Goal: Transaction & Acquisition: Register for event/course

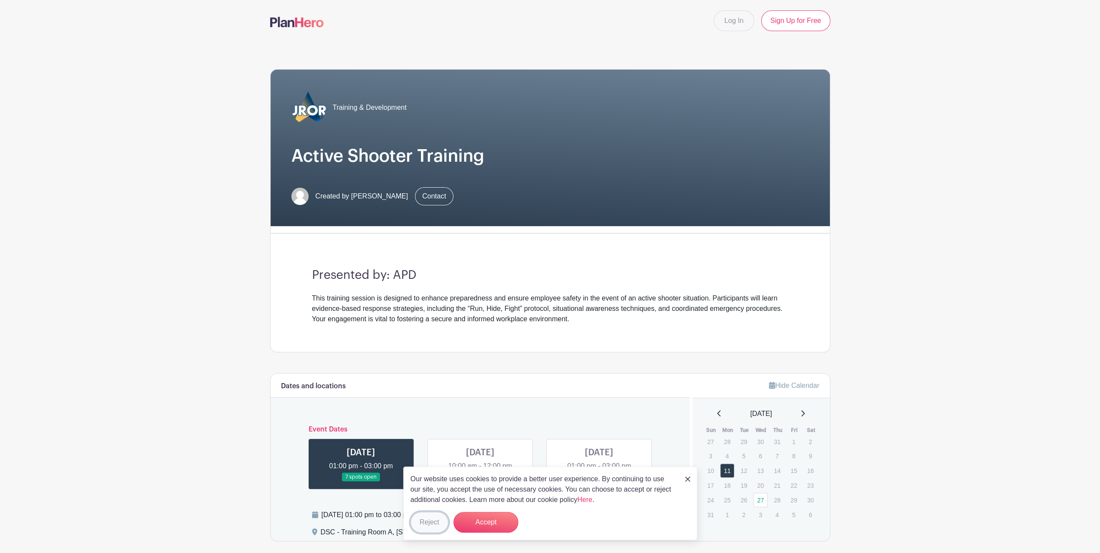
click at [425, 522] on button "Reject" at bounding box center [430, 522] width 38 height 21
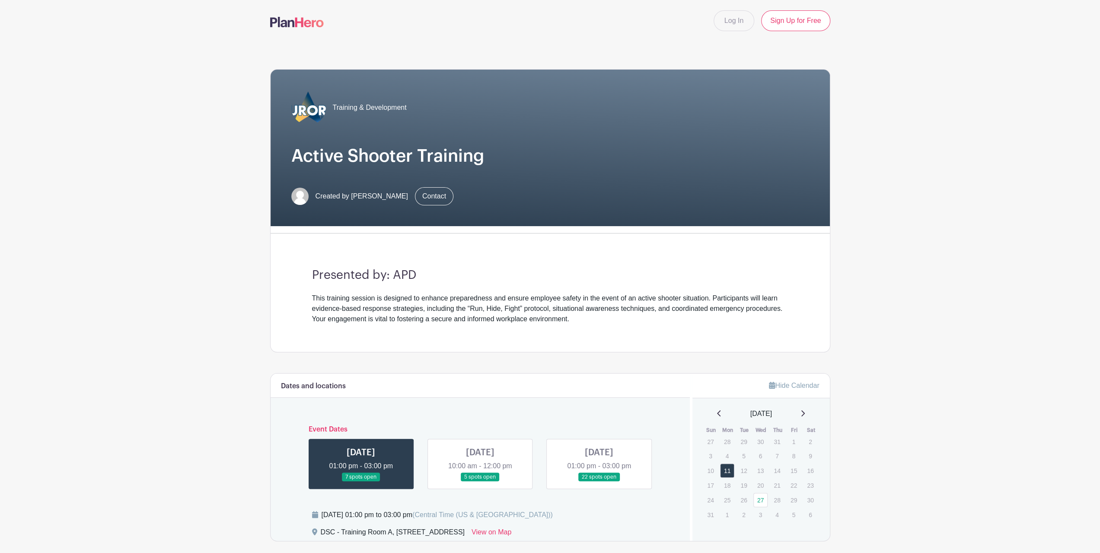
click at [480, 481] on link at bounding box center [480, 481] width 0 height 0
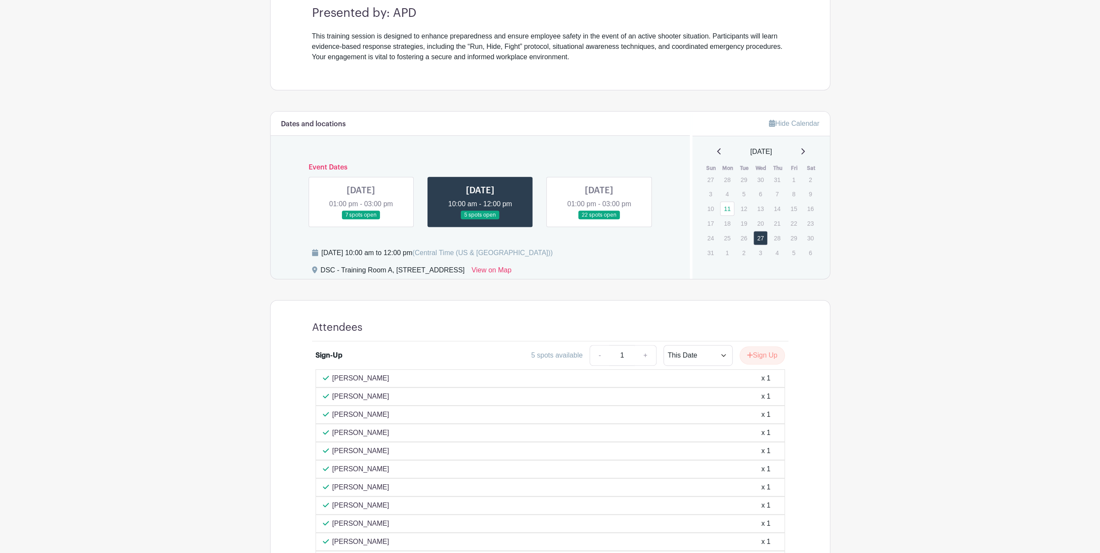
scroll to position [251, 0]
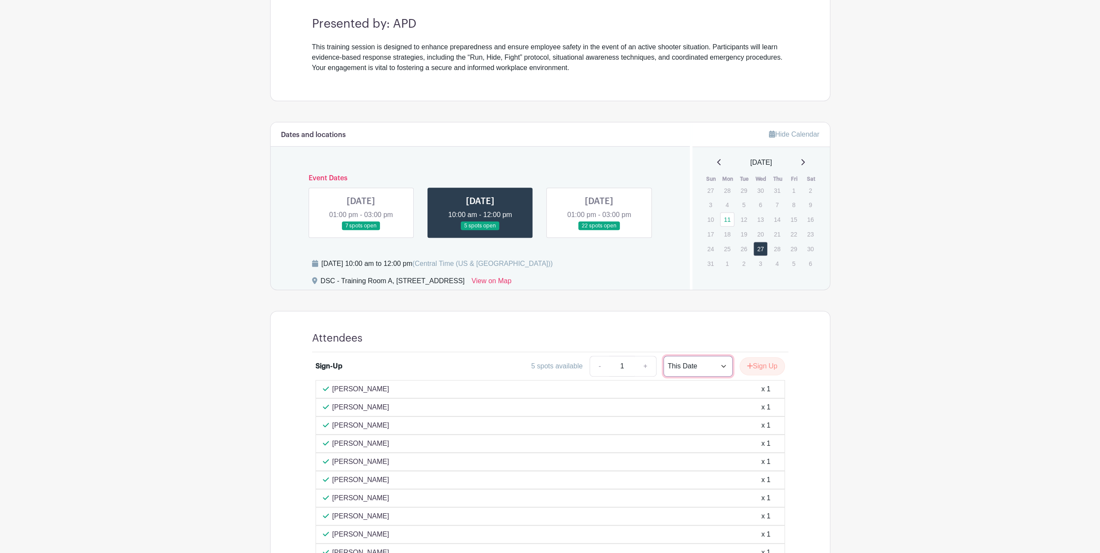
click at [723, 363] on select "This Date Select Dates" at bounding box center [697, 366] width 69 height 21
click at [663, 356] on select "This Date Select Dates" at bounding box center [697, 366] width 69 height 21
click at [765, 363] on button "Sign Up" at bounding box center [761, 366] width 45 height 18
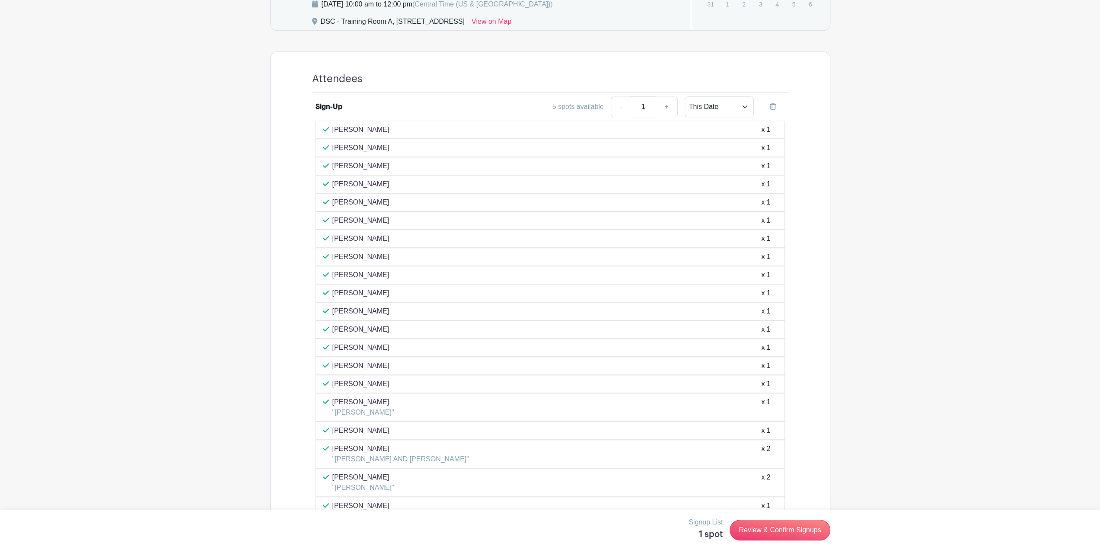
scroll to position [597, 0]
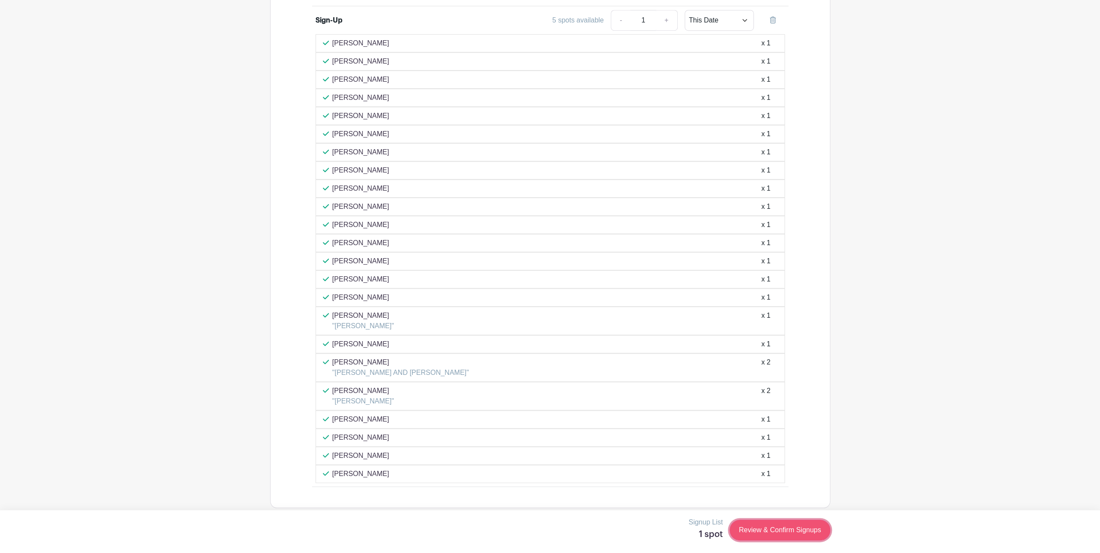
click at [775, 530] on link "Review & Confirm Signups" at bounding box center [780, 529] width 100 height 21
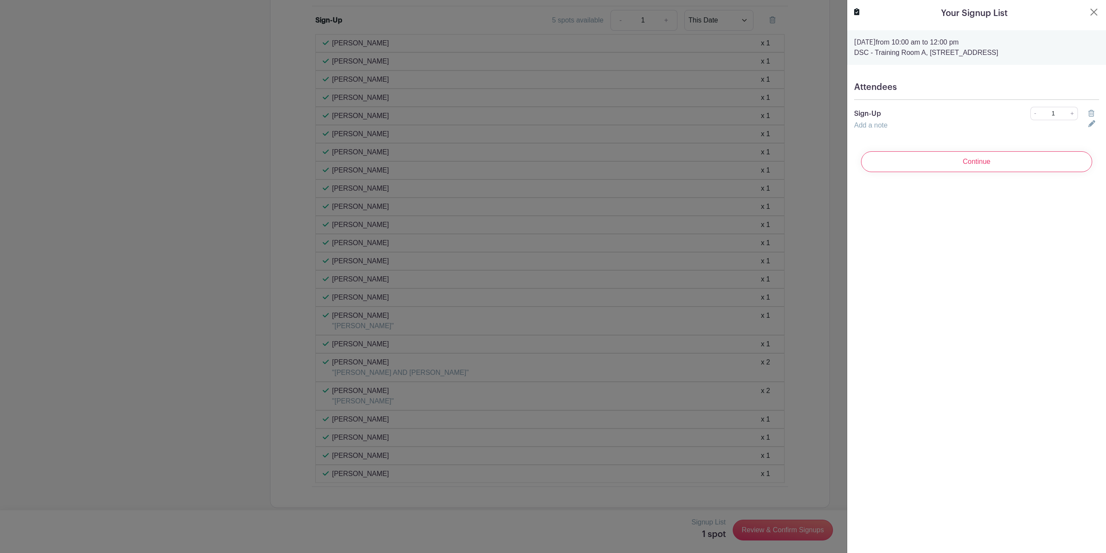
click at [876, 125] on link "Add a note" at bounding box center [870, 124] width 33 height 7
click at [863, 130] on input "text" at bounding box center [966, 130] width 224 height 21
type input "[PERSON_NAME]"
click at [937, 174] on input "Continue" at bounding box center [976, 172] width 231 height 21
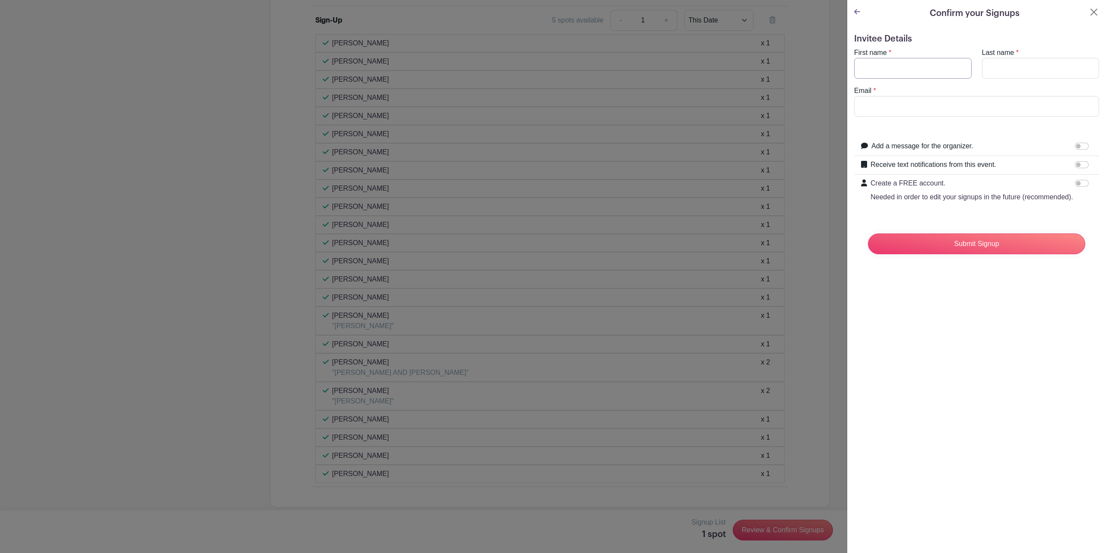
click at [883, 67] on input "First name" at bounding box center [913, 68] width 118 height 21
type input "[PERSON_NAME]"
click at [1007, 64] on input "Last name" at bounding box center [1041, 68] width 118 height 21
type input "[PERSON_NAME]"
click at [920, 110] on input "Email" at bounding box center [976, 106] width 245 height 21
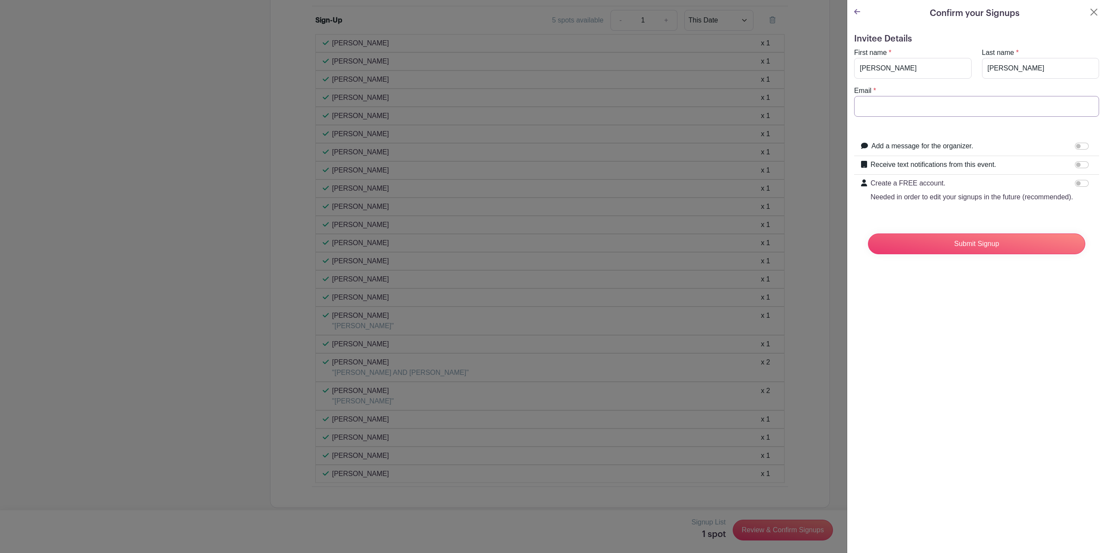
type input "[EMAIL_ADDRESS][DOMAIN_NAME]"
click at [972, 254] on input "Submit Signup" at bounding box center [976, 243] width 217 height 21
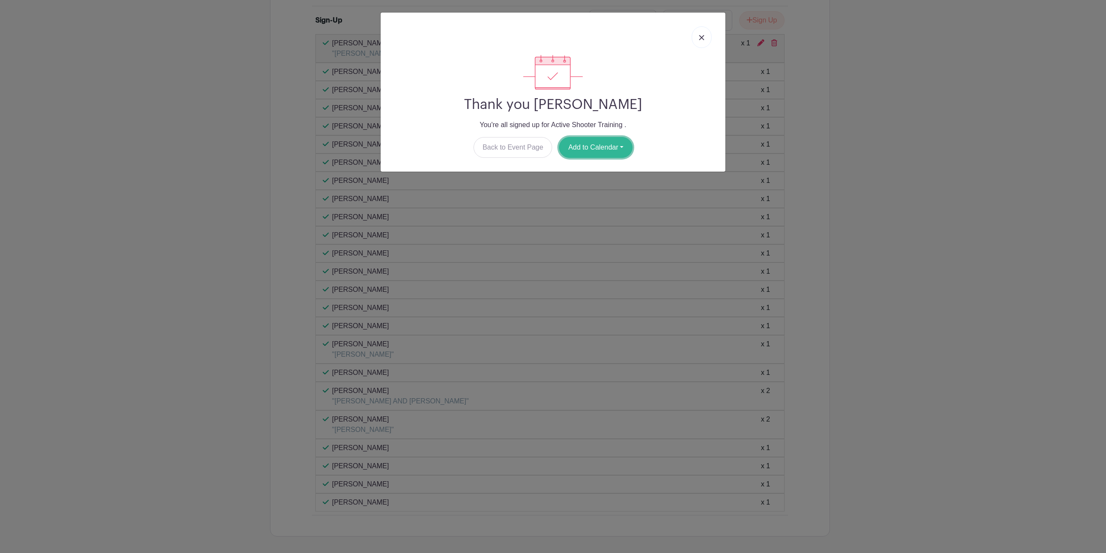
click at [586, 147] on button "Add to Calendar" at bounding box center [595, 147] width 73 height 21
click at [576, 179] on link "Outlook" at bounding box center [594, 183] width 68 height 14
click at [704, 38] on img at bounding box center [701, 37] width 5 height 5
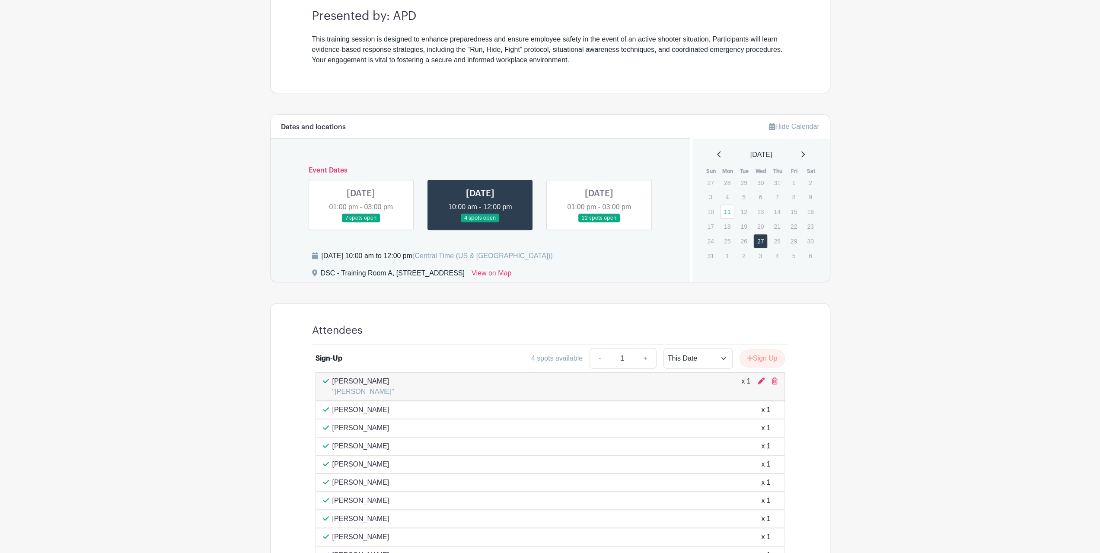
scroll to position [259, 0]
click at [361, 222] on link at bounding box center [361, 222] width 0 height 0
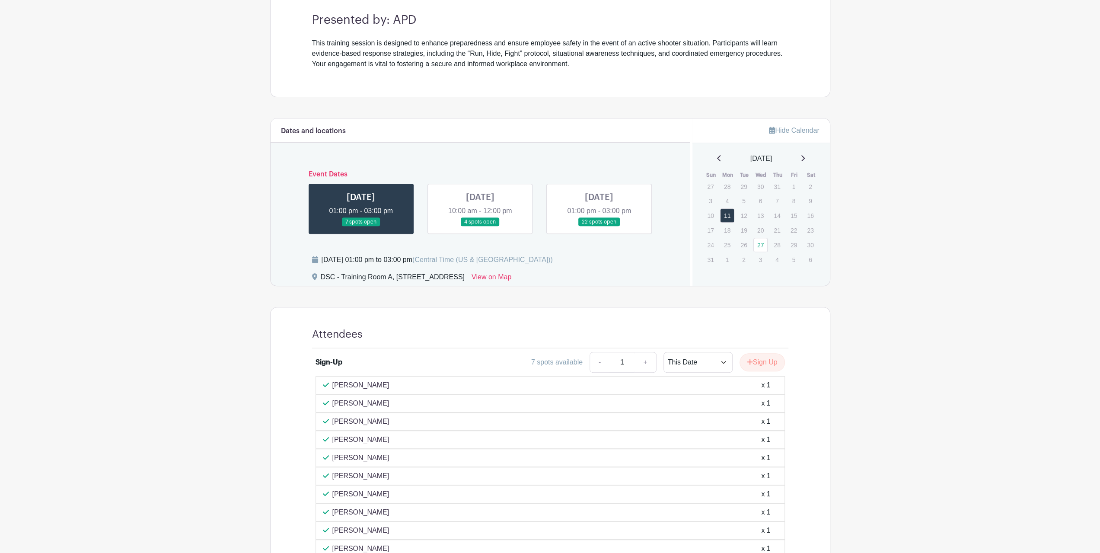
scroll to position [241, 0]
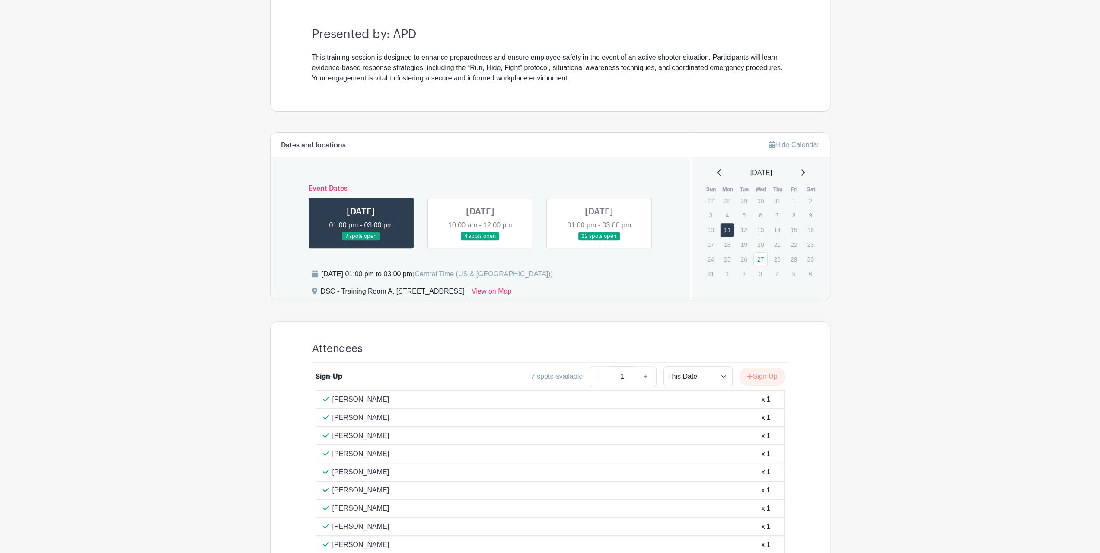
click at [599, 241] on link at bounding box center [599, 241] width 0 height 0
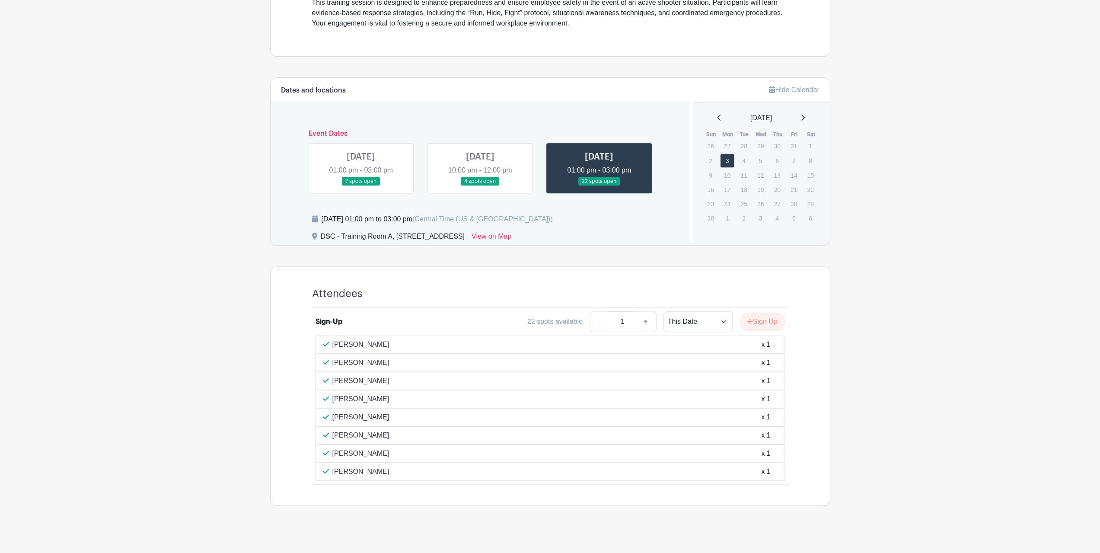
scroll to position [298, 0]
click at [480, 184] on link at bounding box center [480, 184] width 0 height 0
